Goal: Transaction & Acquisition: Purchase product/service

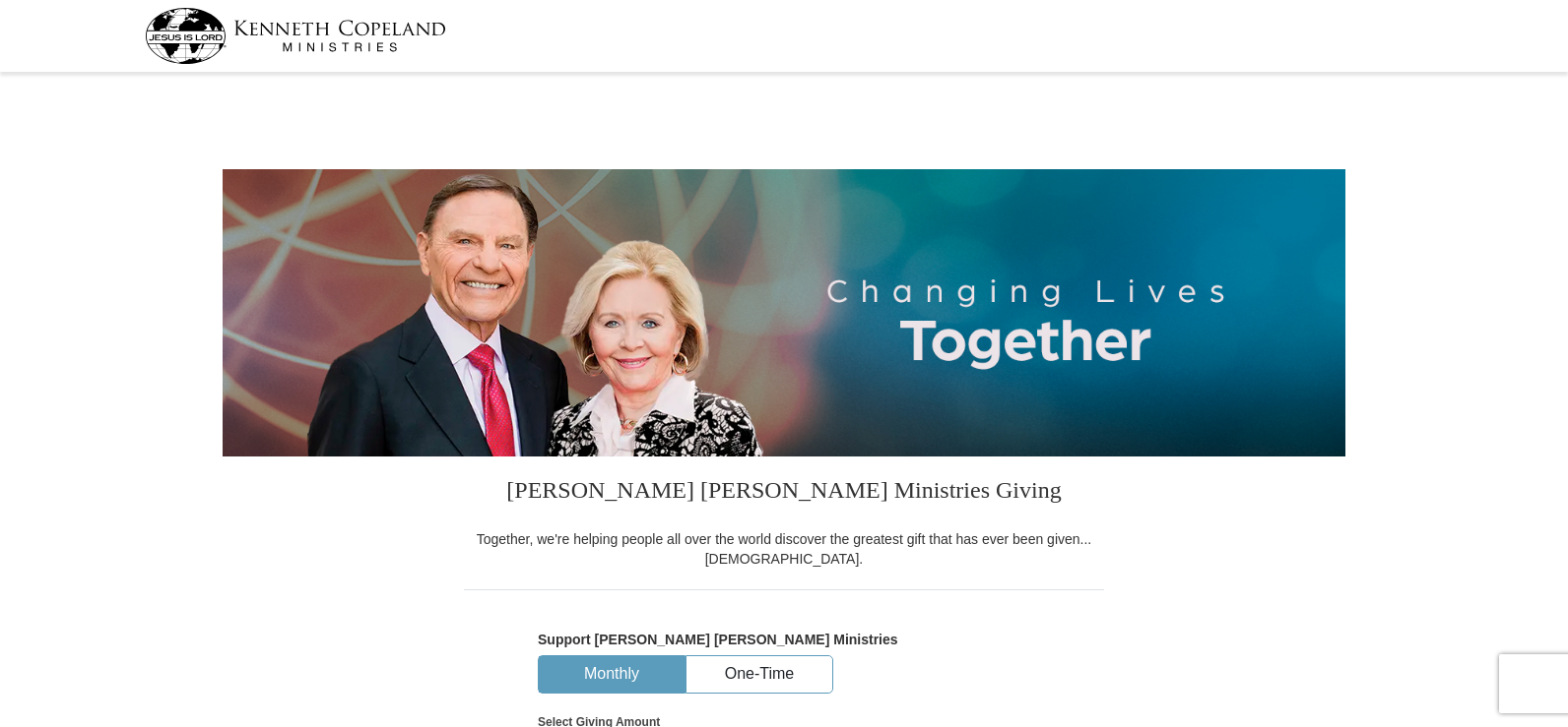
select select "MN"
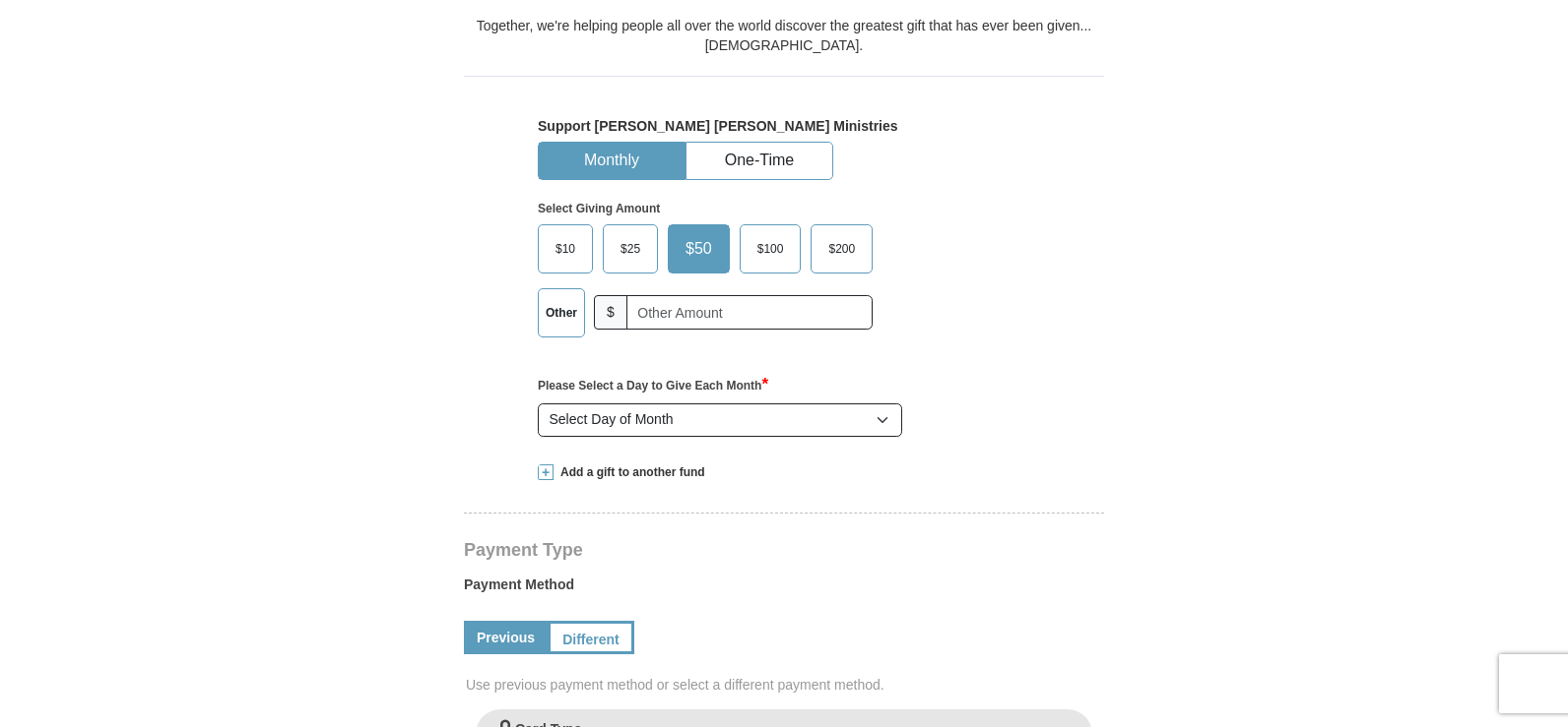
scroll to position [413, 0]
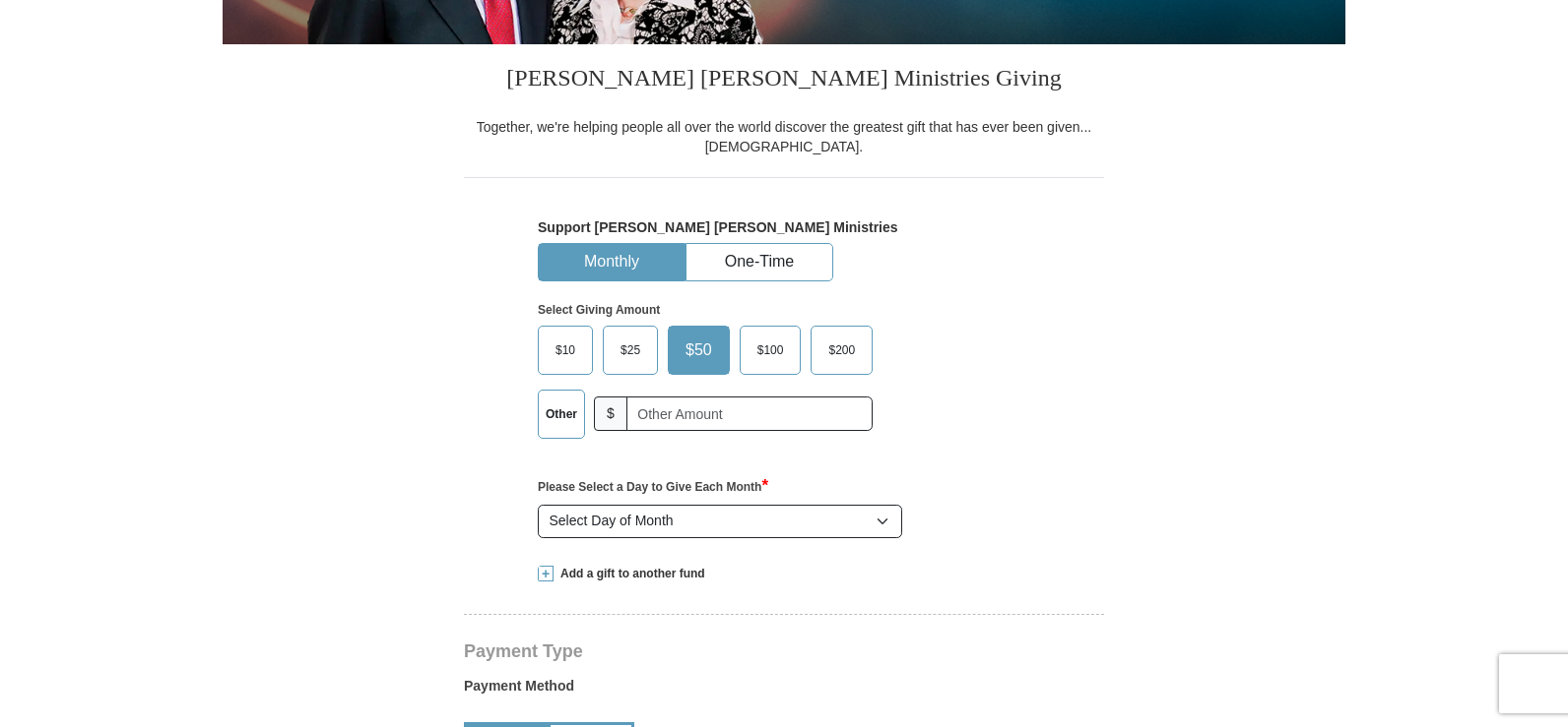
click at [853, 361] on span "$200" at bounding box center [841, 351] width 46 height 30
click at [0, 0] on input "$200" at bounding box center [0, 0] width 0 height 0
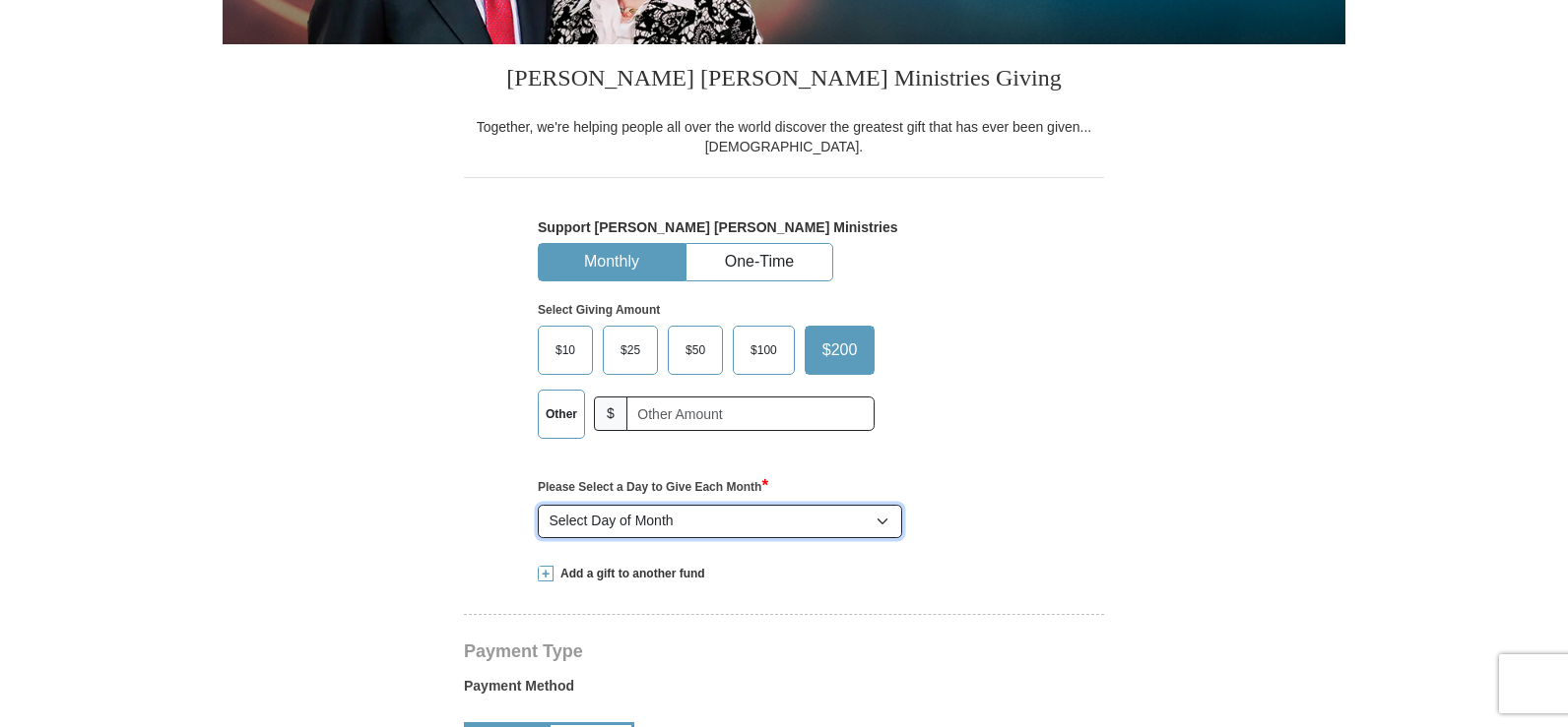
click at [761, 518] on select "Select Day of Month 1 2 3 4 5 6 7 8 9 10 11 12 13 14 15 16 17 18 19 20 21 22 23…" at bounding box center [720, 522] width 365 height 33
select select "15"
click at [538, 506] on select "Select Day of Month 1 2 3 4 5 6 7 8 9 10 11 12 13 14 15 16 17 18 19 20 21 22 23…" at bounding box center [720, 522] width 365 height 33
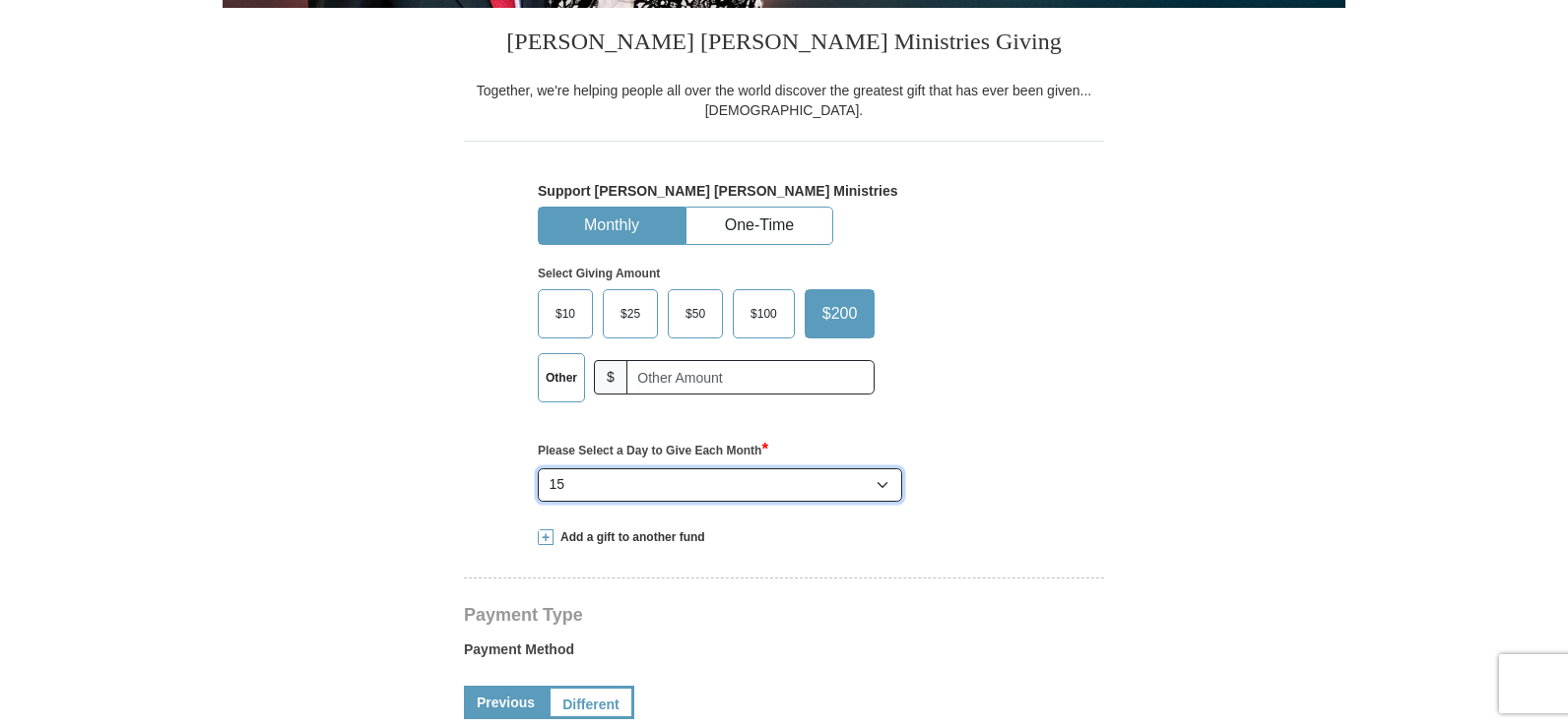
scroll to position [425, 0]
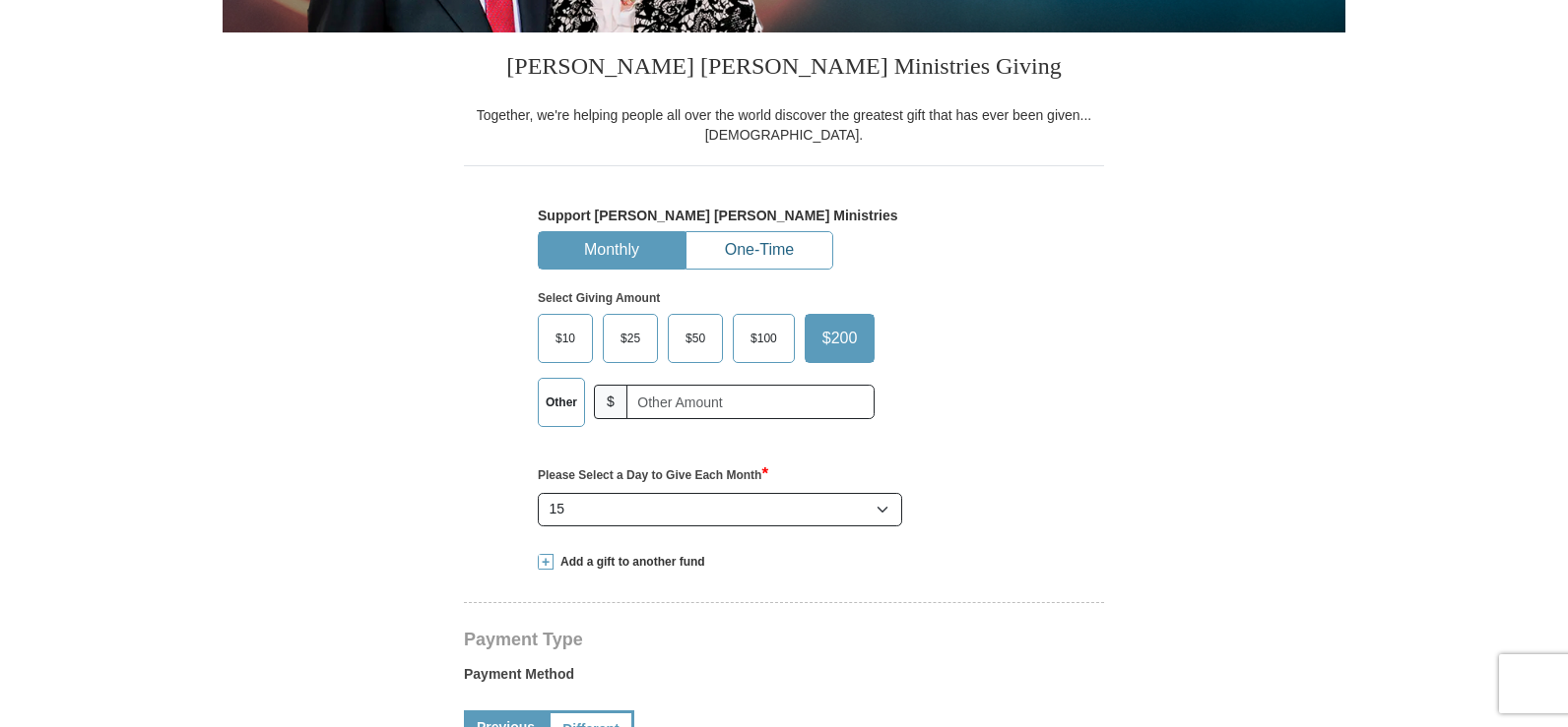
click at [793, 257] on button "One-Time" at bounding box center [759, 250] width 146 height 36
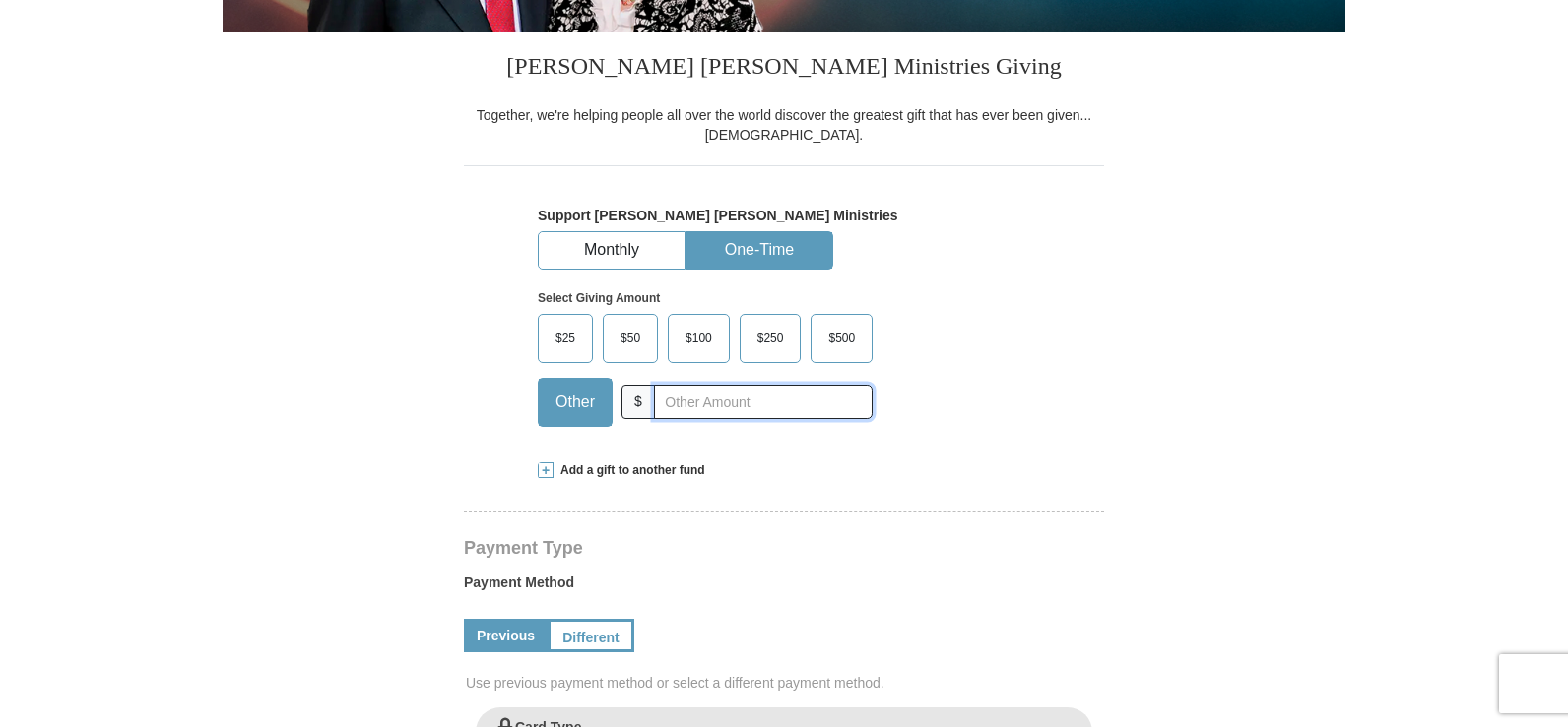
click at [780, 395] on input "text" at bounding box center [763, 402] width 219 height 34
type input "200"
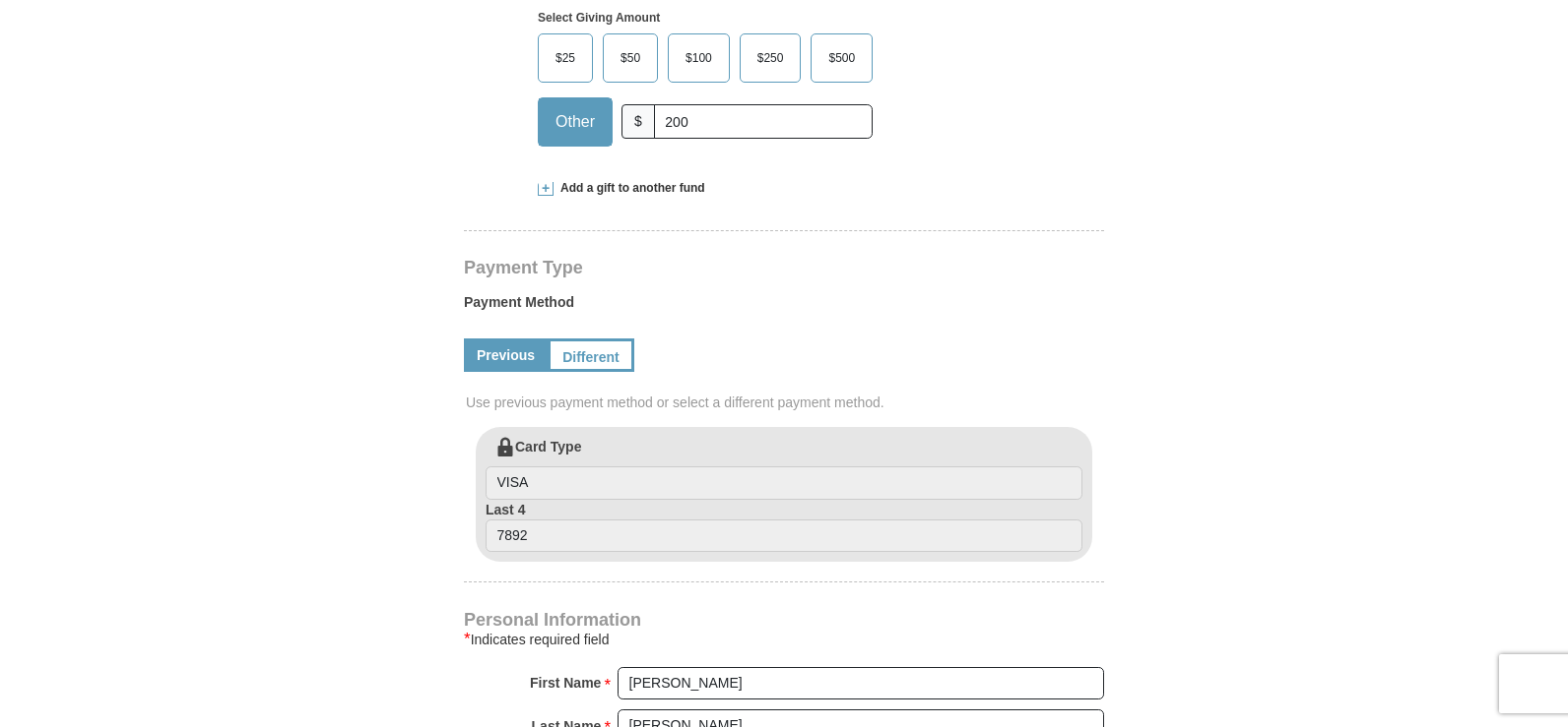
scroll to position [708, 0]
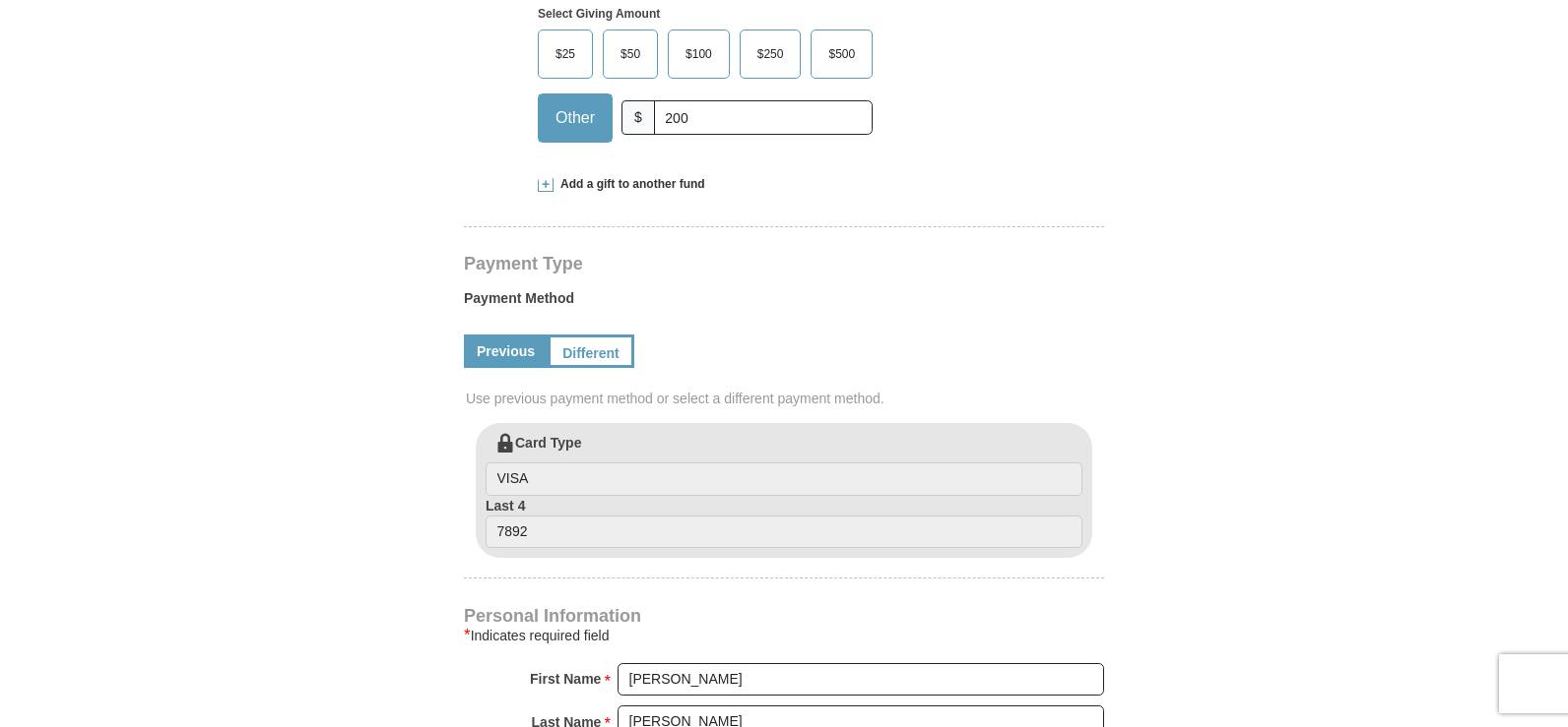
click at [641, 456] on label "Card Type VISA" at bounding box center [784, 465] width 596 height 63
click at [641, 463] on input "VISA" at bounding box center [784, 480] width 596 height 33
click at [582, 357] on link "Different" at bounding box center [589, 352] width 83 height 33
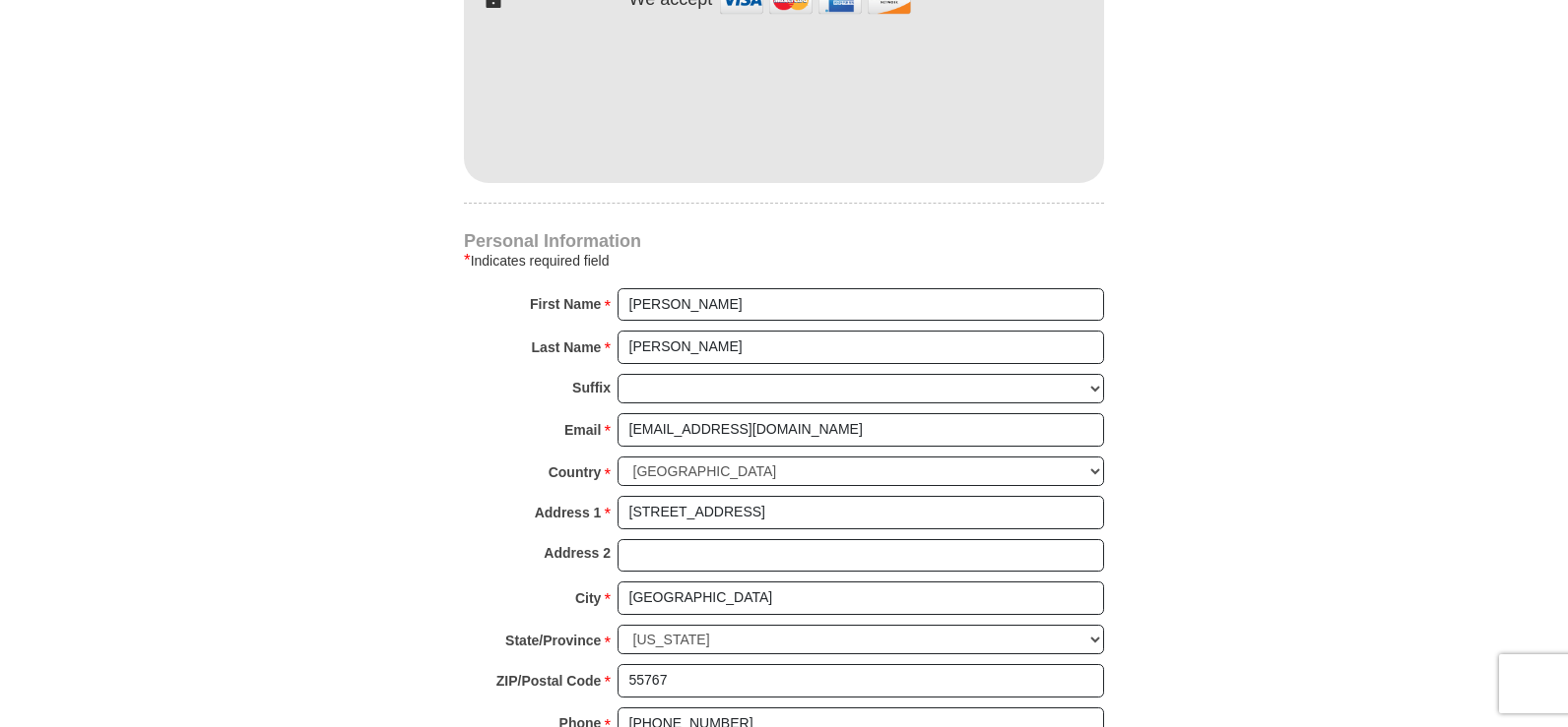
scroll to position [1287, 0]
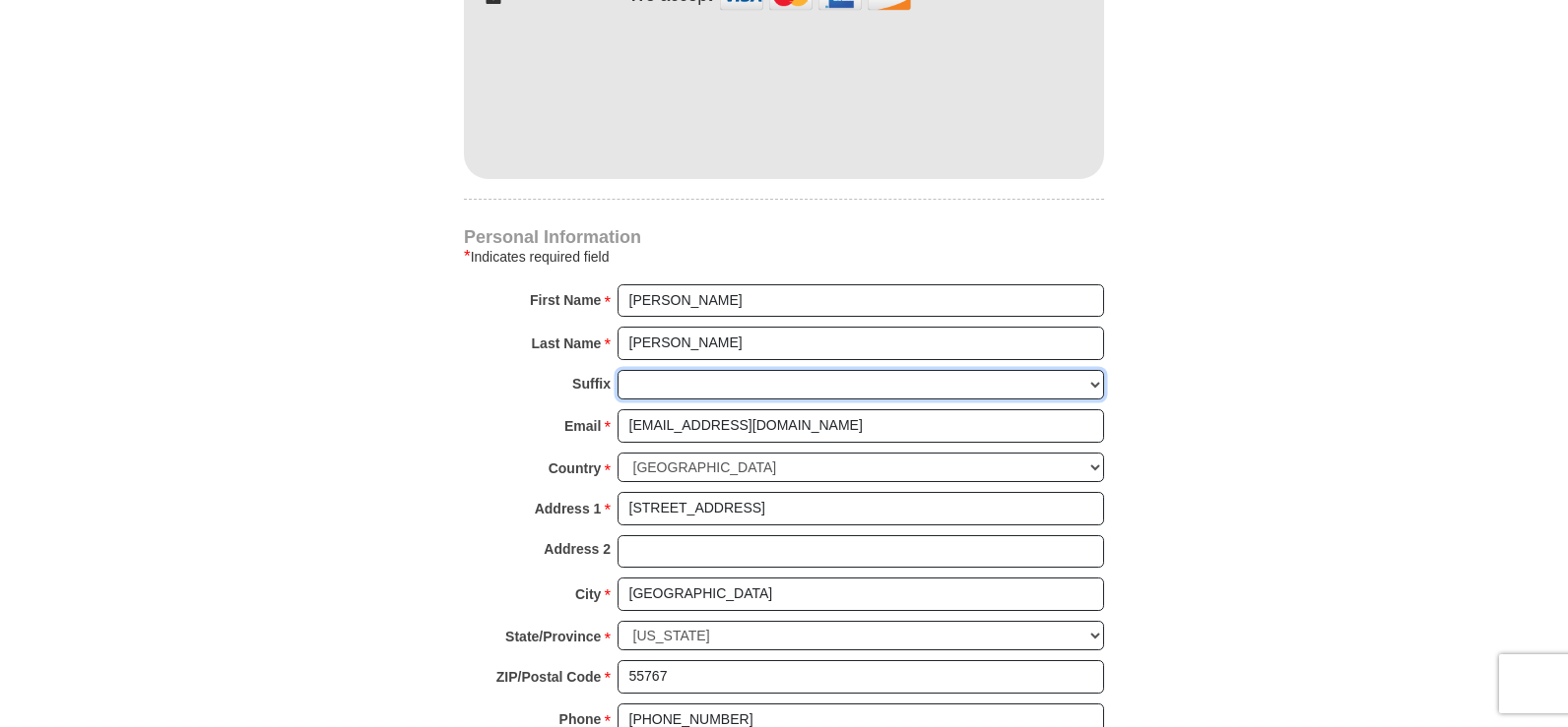
click at [690, 391] on select "[PERSON_NAME] I II III IV V VI" at bounding box center [860, 385] width 487 height 31
select select "Jr"
click at [617, 370] on select "[PERSON_NAME] I II III IV V VI" at bounding box center [860, 385] width 487 height 31
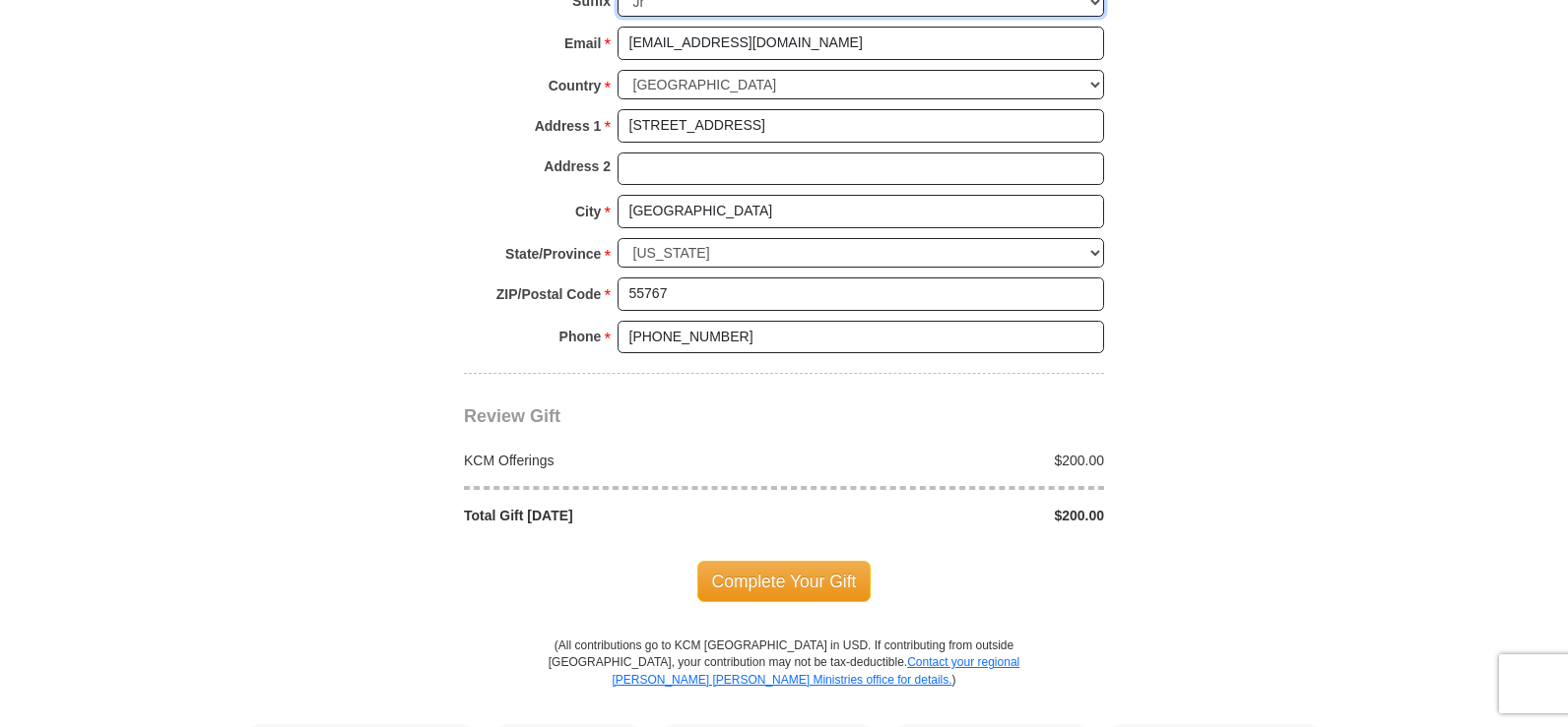
scroll to position [1750, 0]
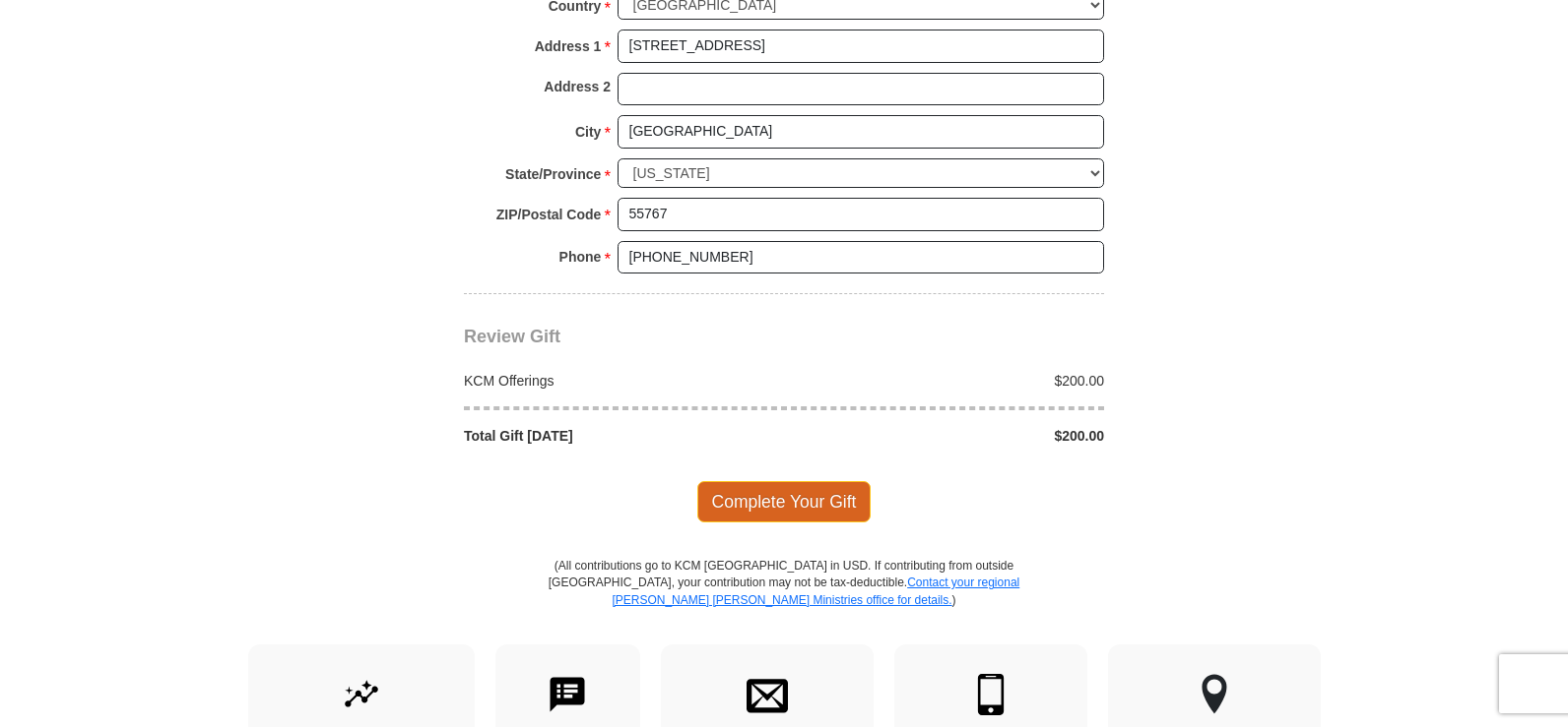
click at [827, 504] on span "Complete Your Gift" at bounding box center [784, 502] width 174 height 41
